Goal: Find specific page/section: Find specific page/section

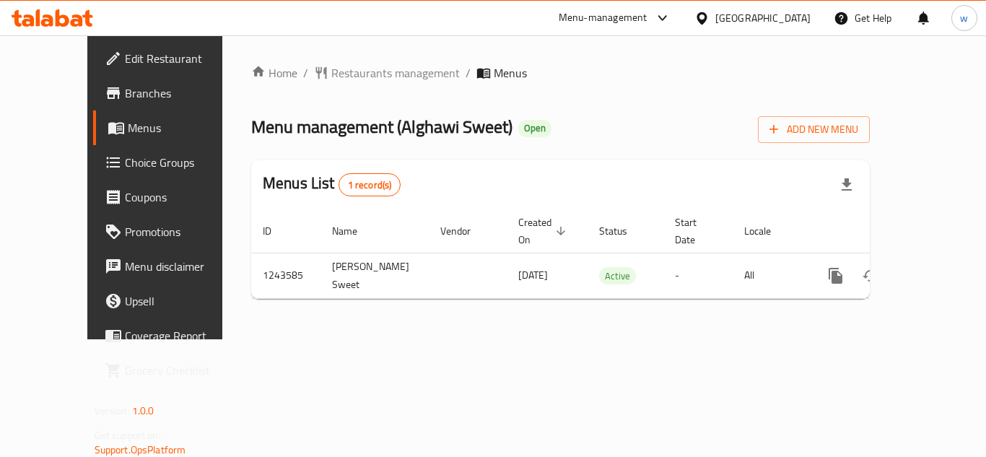
click at [316, 74] on div "Home / Restaurants management / Menus Menu management ( Alghawi Sweet ) Open Ad…" at bounding box center [560, 187] width 619 height 246
click at [331, 74] on span "Restaurants management" at bounding box center [395, 72] width 129 height 17
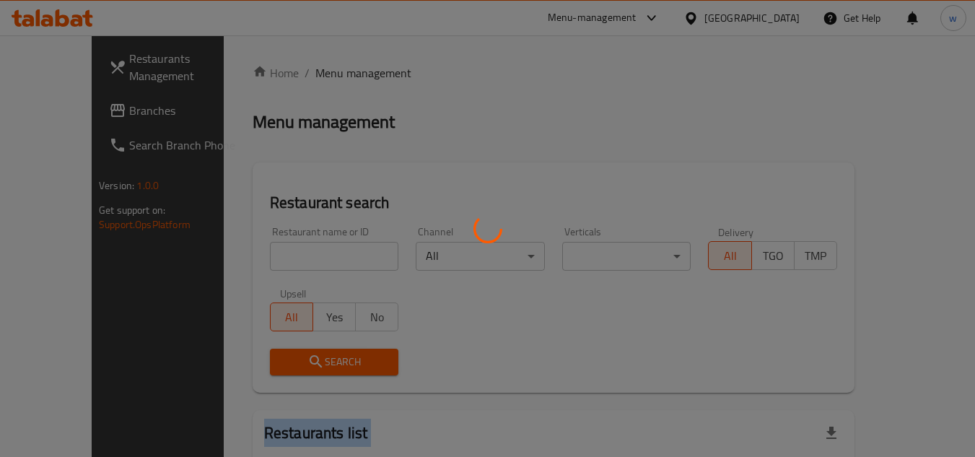
click at [316, 74] on div at bounding box center [487, 228] width 975 height 457
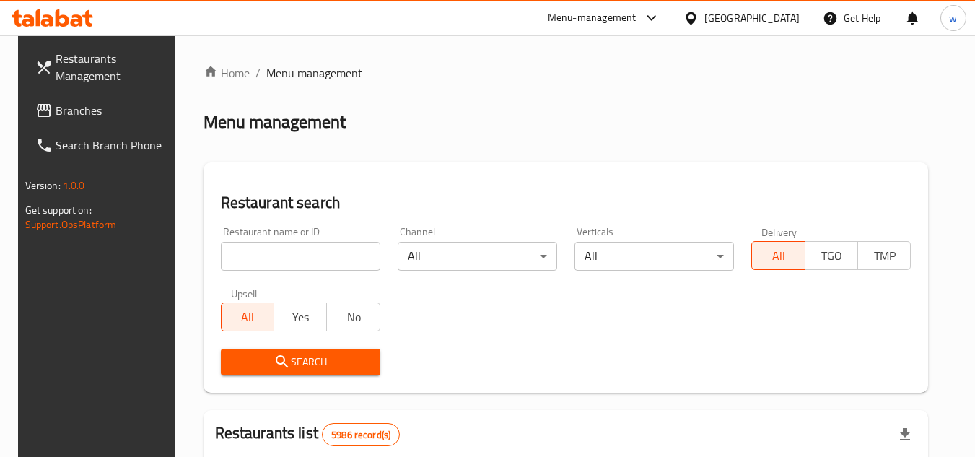
click at [297, 264] on input "search" at bounding box center [301, 256] width 160 height 29
paste input "737265"
type input "737265"
click at [297, 354] on span "Search" at bounding box center [300, 362] width 136 height 18
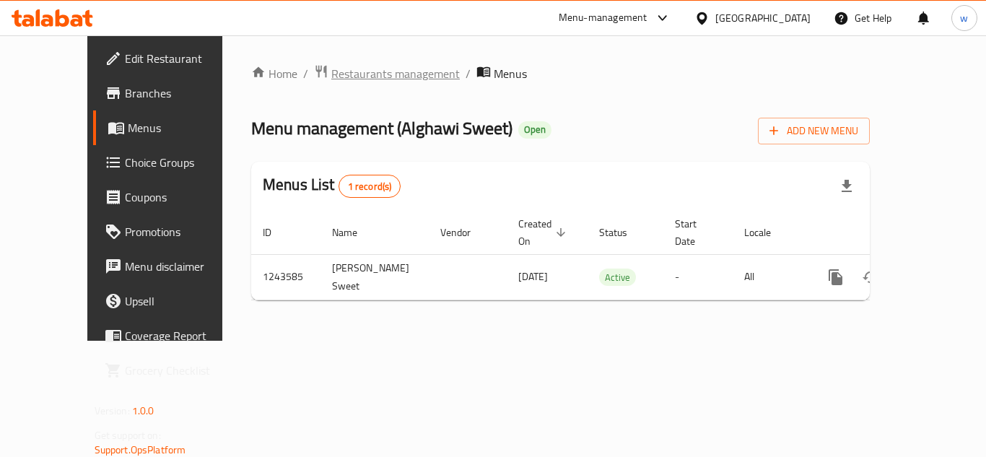
click at [331, 77] on span "Restaurants management" at bounding box center [395, 73] width 129 height 17
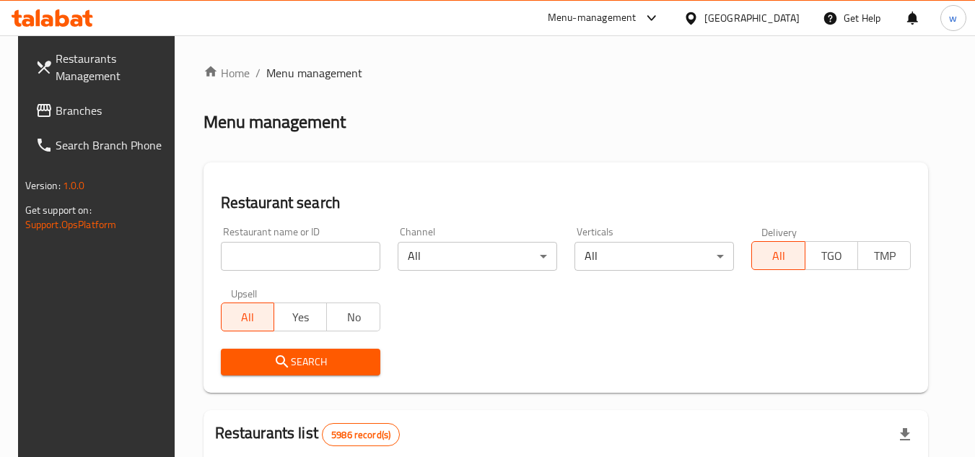
click at [292, 264] on input "search" at bounding box center [301, 256] width 160 height 29
paste input "681700"
type input "681700"
click at [305, 362] on span "Search" at bounding box center [300, 362] width 136 height 18
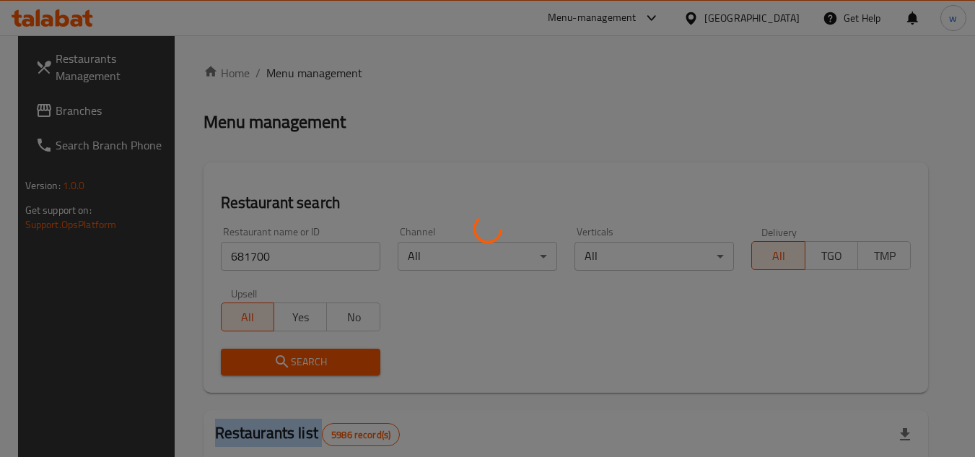
click at [305, 362] on div at bounding box center [487, 228] width 975 height 457
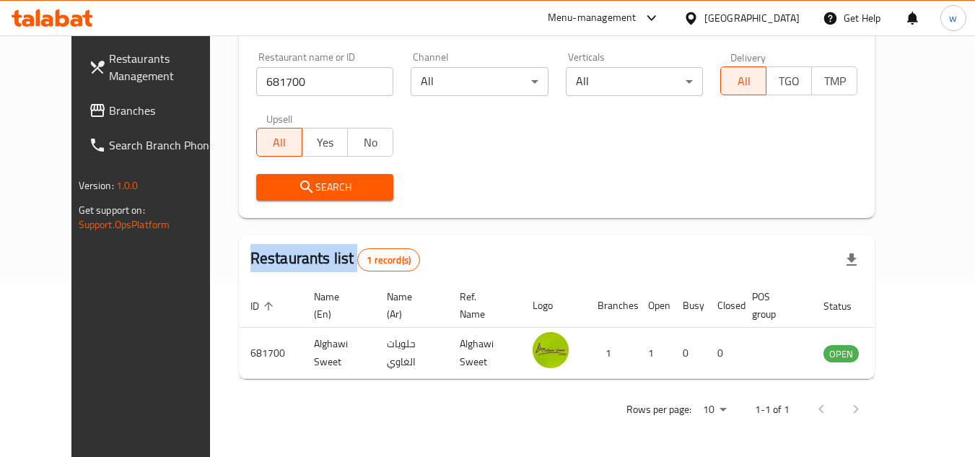
scroll to position [175, 0]
click at [778, 14] on div "[GEOGRAPHIC_DATA]" at bounding box center [752, 18] width 95 height 16
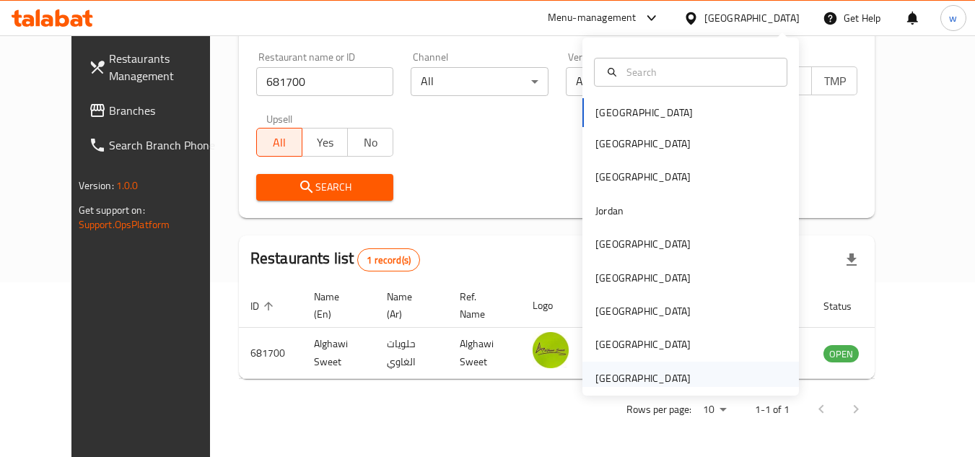
click at [596, 371] on div "[GEOGRAPHIC_DATA]" at bounding box center [643, 378] width 95 height 16
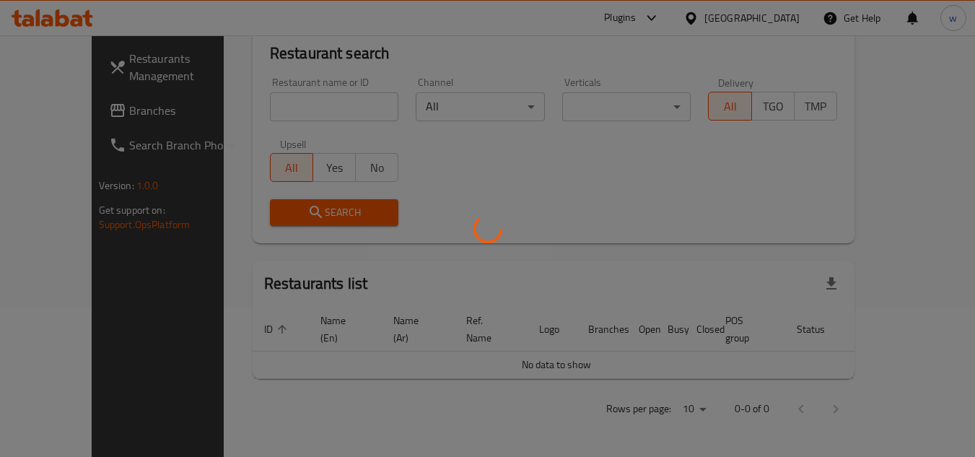
scroll to position [133, 0]
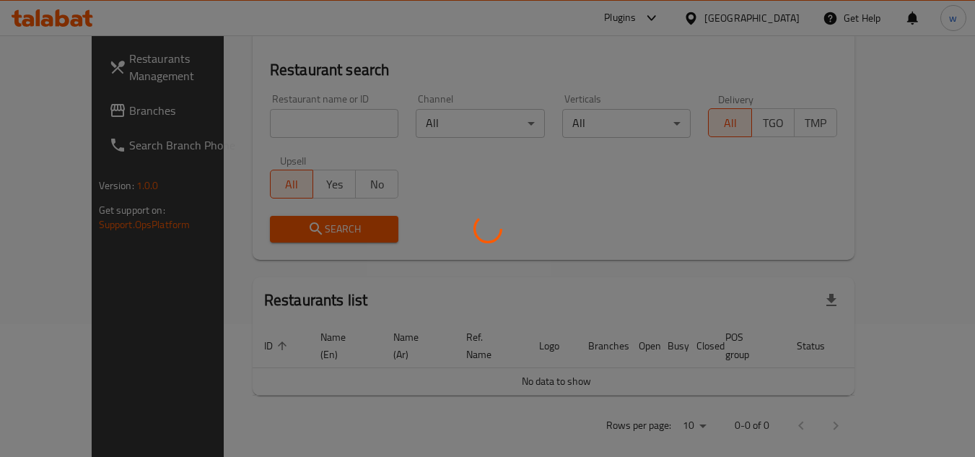
click at [84, 100] on div at bounding box center [487, 228] width 975 height 457
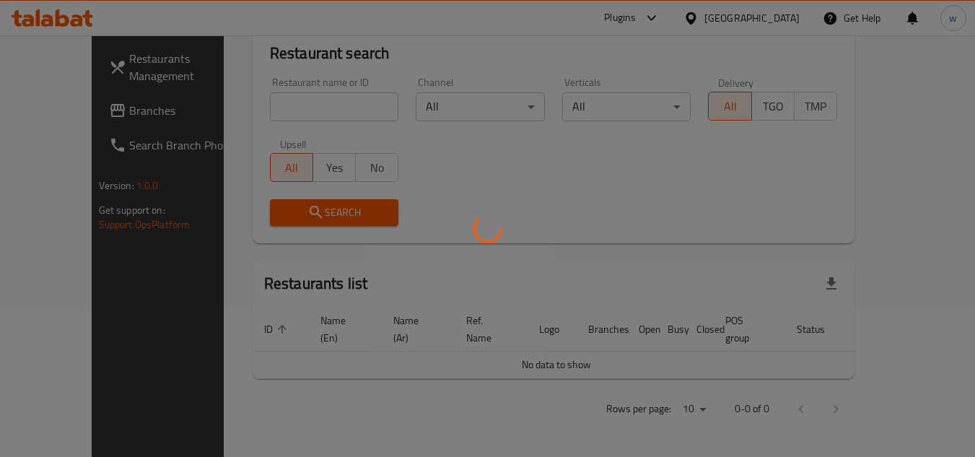
click at [83, 103] on div at bounding box center [487, 228] width 975 height 457
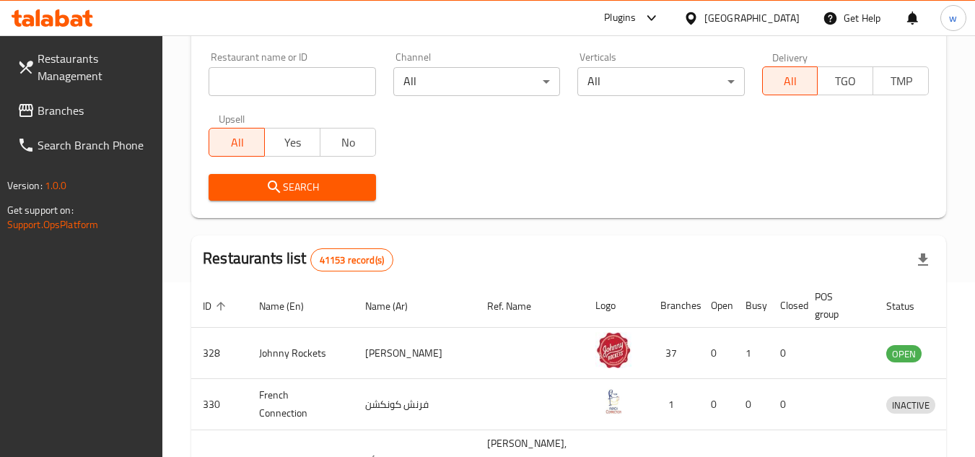
drag, startPoint x: 83, startPoint y: 103, endPoint x: 77, endPoint y: 114, distance: 13.3
click at [83, 103] on span "Branches" at bounding box center [95, 110] width 114 height 17
